Goal: Entertainment & Leisure: Consume media (video, audio)

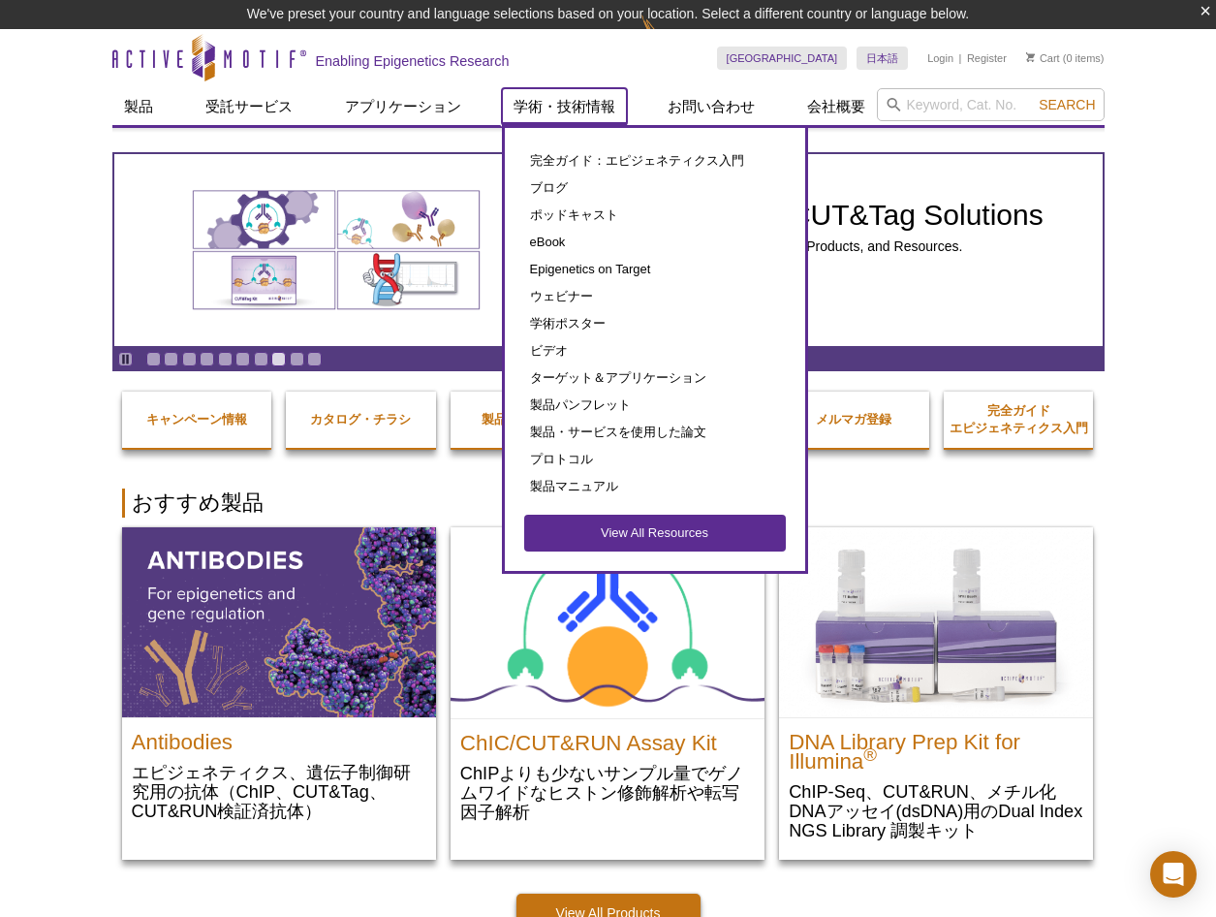
click at [538, 95] on link "学術・技術情報" at bounding box center [564, 106] width 125 height 37
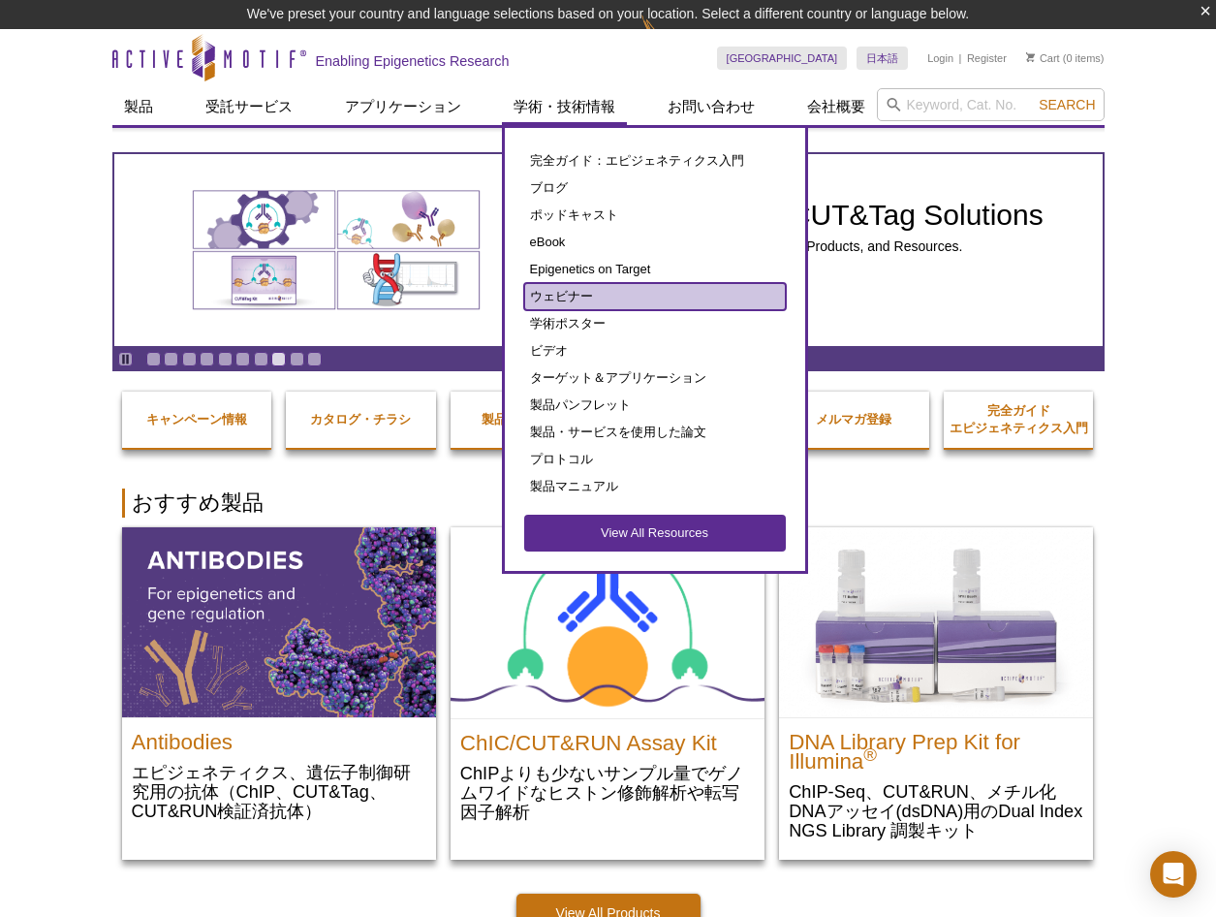
click at [576, 292] on link "ウェビナー" at bounding box center [655, 296] width 262 height 27
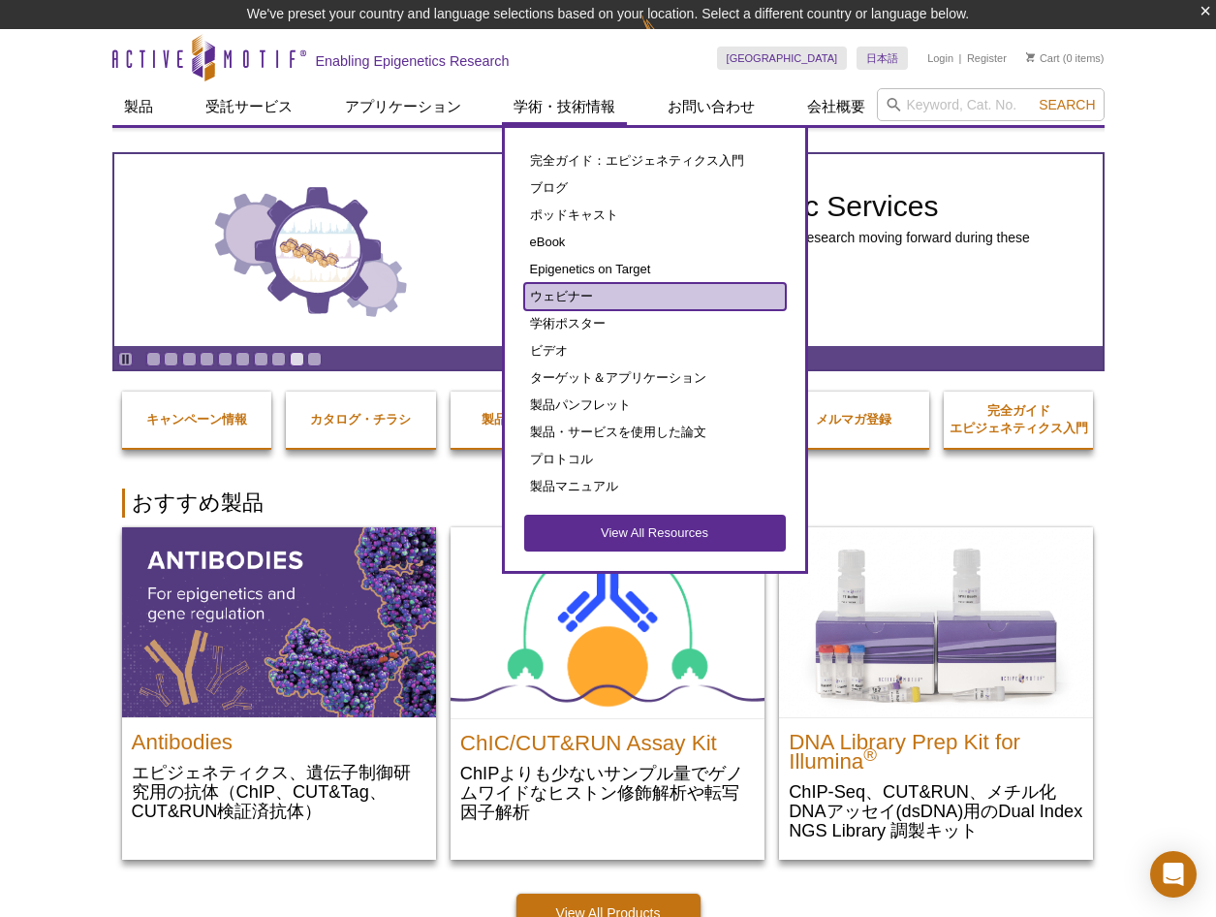
click at [545, 291] on link "ウェビナー" at bounding box center [655, 296] width 262 height 27
click at [592, 302] on link "ウェビナー" at bounding box center [655, 296] width 262 height 27
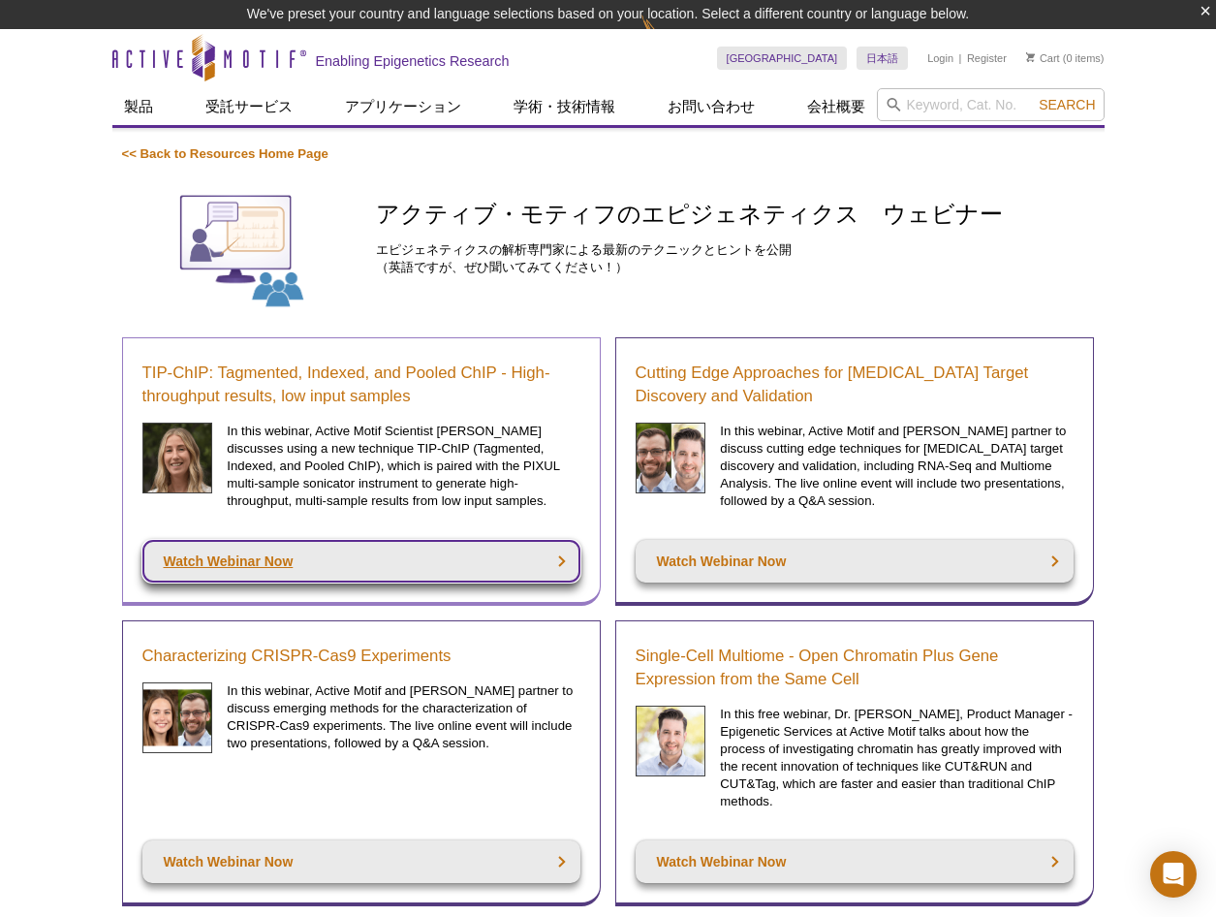
click at [274, 559] on link "Watch Webinar Now" at bounding box center [361, 561] width 438 height 43
click at [262, 559] on link "Watch Webinar Now" at bounding box center [361, 561] width 438 height 43
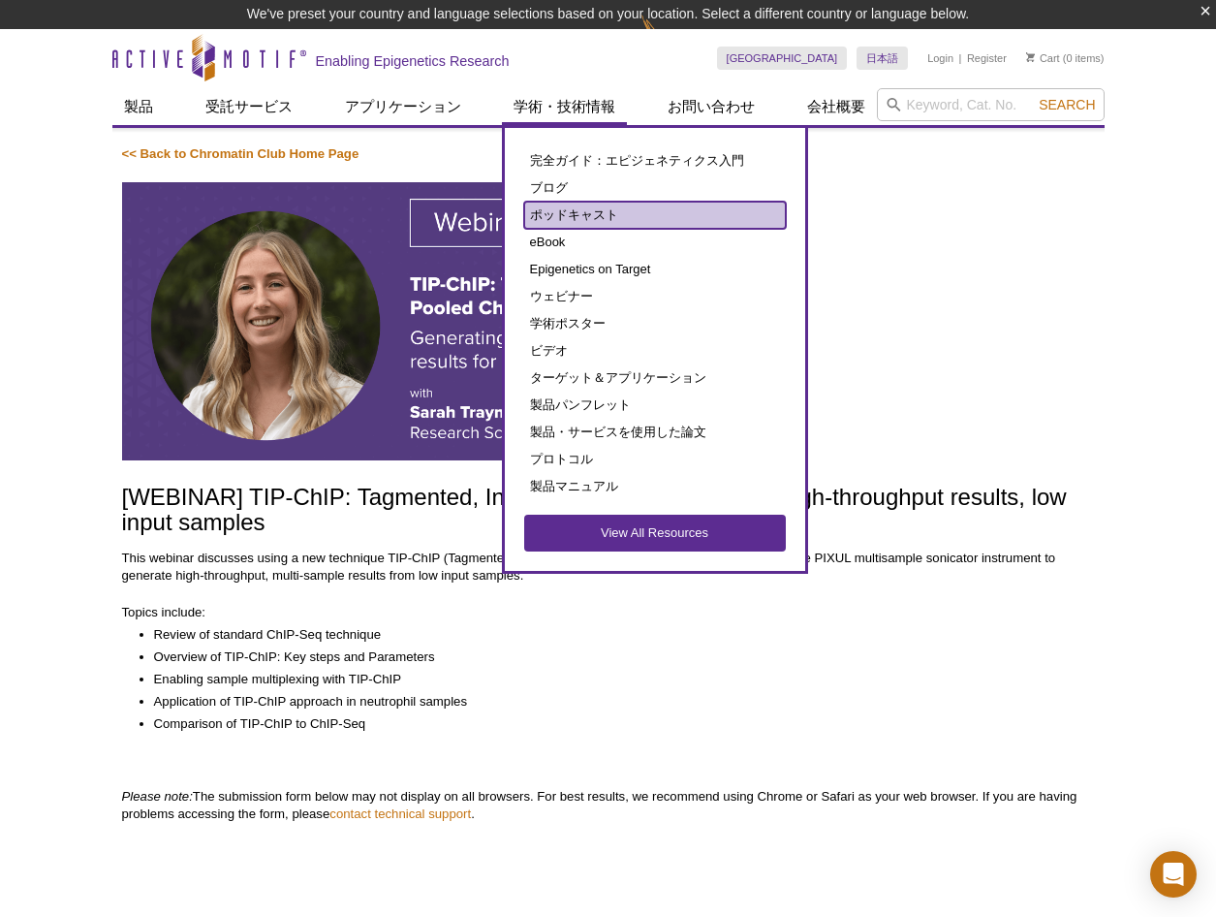
click at [645, 217] on link "ポッドキャスト" at bounding box center [655, 215] width 262 height 27
